Goal: Information Seeking & Learning: Learn about a topic

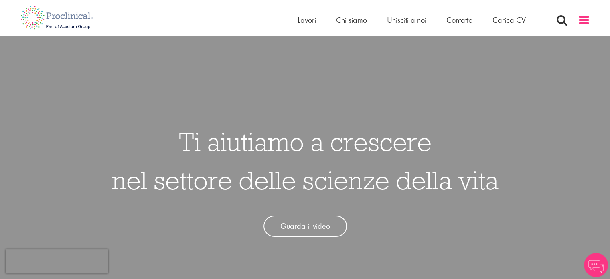
click at [584, 20] on span at bounding box center [583, 20] width 12 height 12
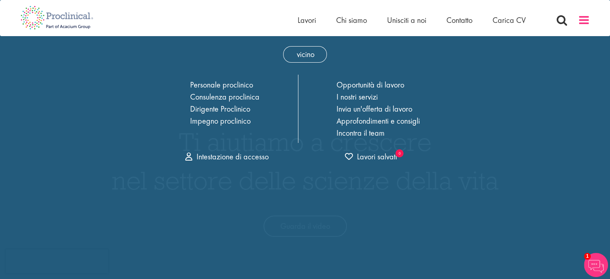
click at [584, 20] on span at bounding box center [583, 20] width 12 height 12
click at [124, 8] on div "Casa Lavori Chi siamo Unisciti a noi Contatto Carica CV" at bounding box center [301, 15] width 575 height 30
click at [82, 18] on img at bounding box center [56, 17] width 85 height 35
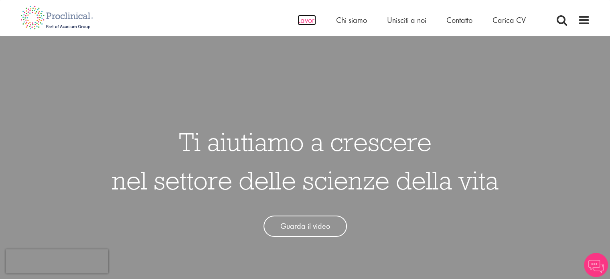
click at [310, 21] on font "Lavori" at bounding box center [306, 20] width 18 height 10
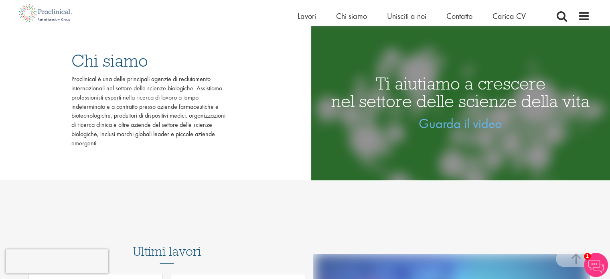
scroll to position [200, 0]
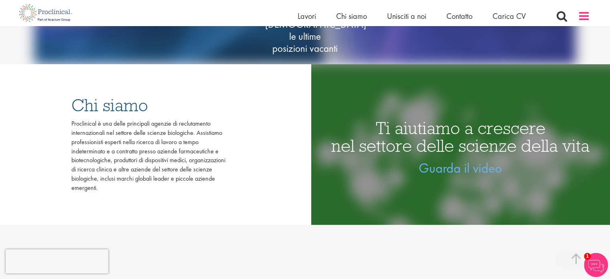
click at [582, 17] on span at bounding box center [583, 16] width 12 height 12
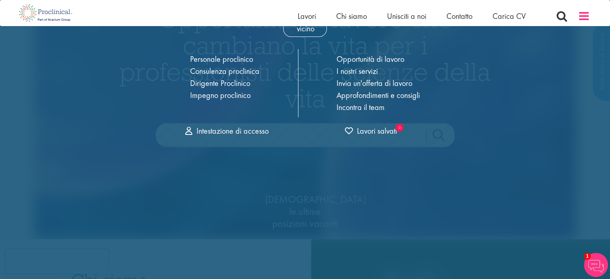
scroll to position [0, 0]
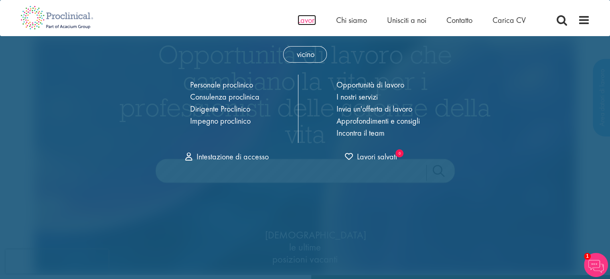
click at [311, 21] on font "Lavori" at bounding box center [306, 20] width 18 height 10
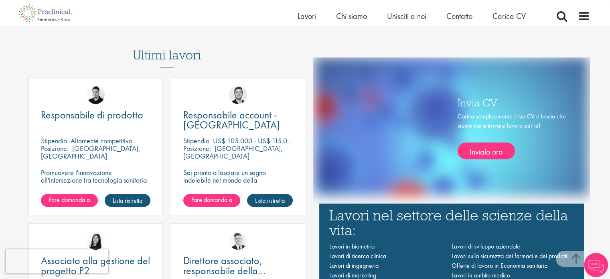
scroll to position [561, 0]
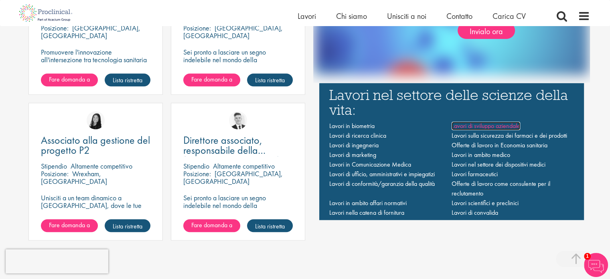
click at [484, 124] on font "Lavori di sviluppo aziendale" at bounding box center [485, 125] width 69 height 8
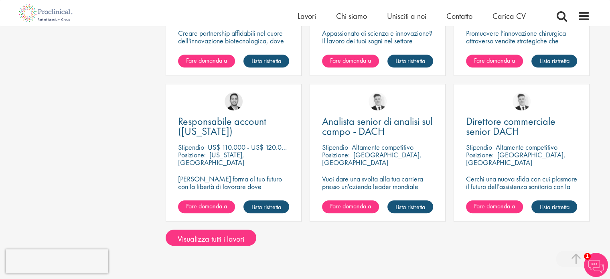
scroll to position [561, 0]
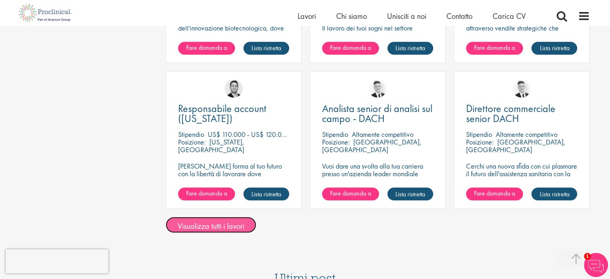
click at [205, 230] on font "Visualizza tutti i lavori" at bounding box center [211, 225] width 67 height 10
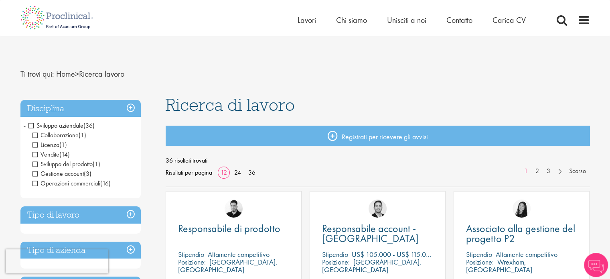
click at [36, 145] on span "Licenza" at bounding box center [45, 144] width 27 height 8
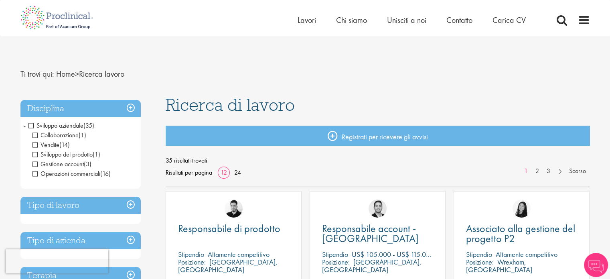
click at [34, 135] on span "Collaborazione" at bounding box center [55, 135] width 46 height 8
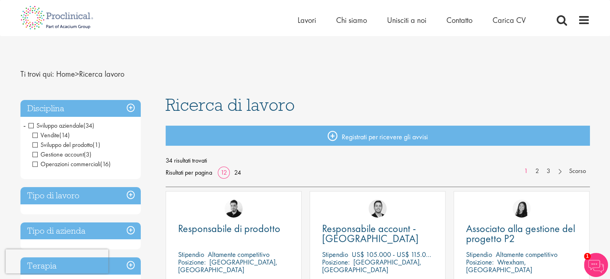
click at [36, 153] on span "Gestione account" at bounding box center [57, 154] width 51 height 8
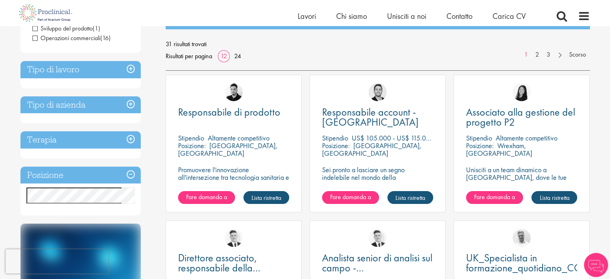
scroll to position [120, 0]
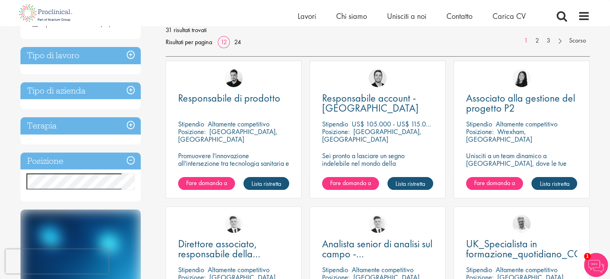
click at [131, 91] on h3 "Tipo di azienda" at bounding box center [80, 90] width 120 height 17
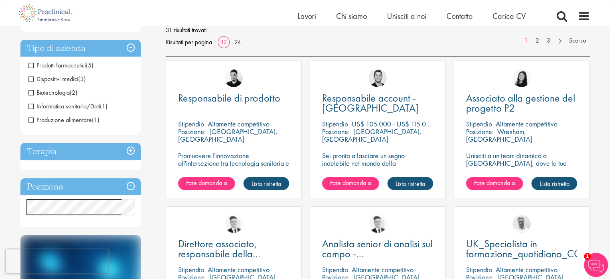
click at [129, 150] on h3 "Terapia" at bounding box center [80, 151] width 120 height 17
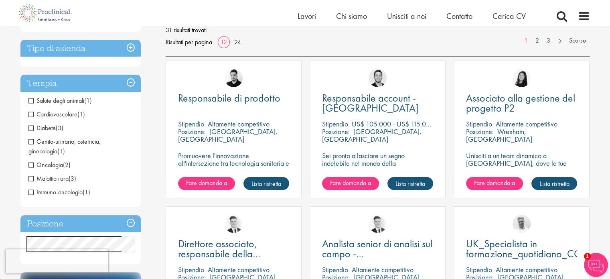
click at [131, 224] on h3 "Posizione" at bounding box center [80, 223] width 120 height 17
click at [132, 79] on h3 "Terapia" at bounding box center [80, 83] width 120 height 17
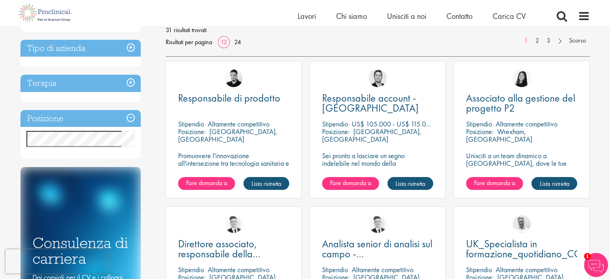
click at [130, 117] on h3 "Posizione" at bounding box center [80, 118] width 120 height 17
